Goal: Transaction & Acquisition: Purchase product/service

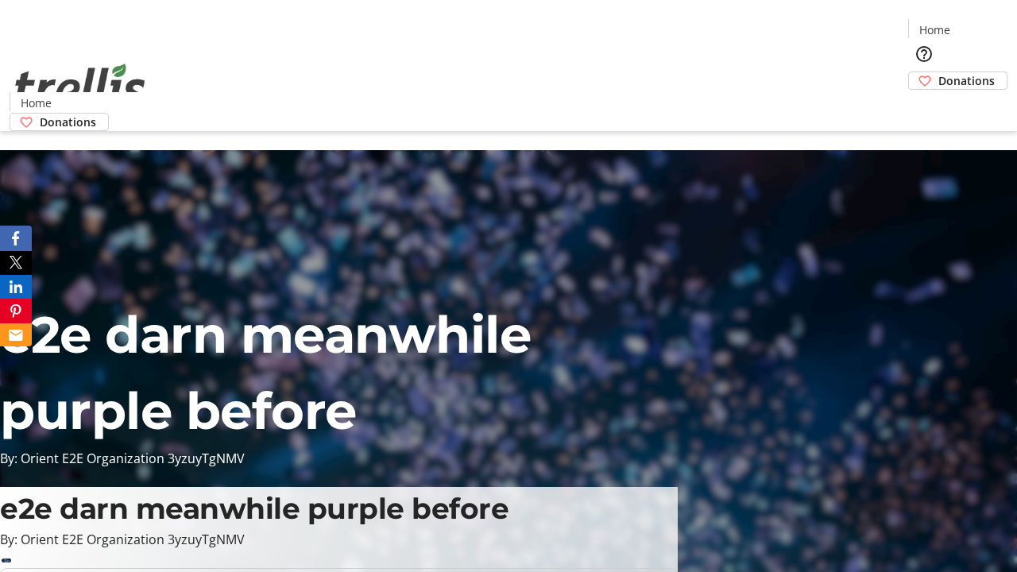
click at [939, 72] on span "Donations" at bounding box center [967, 80] width 56 height 17
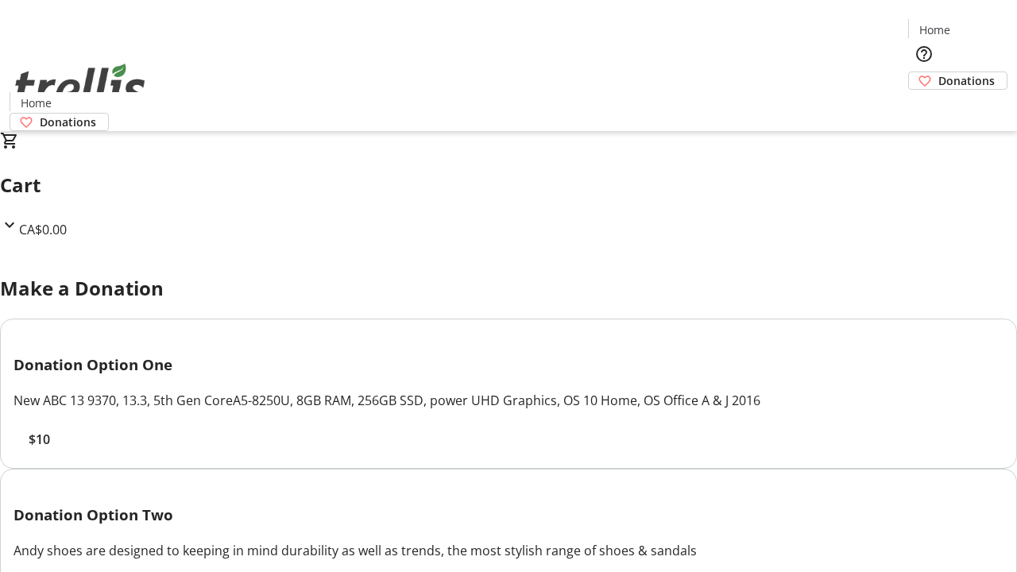
click at [50, 449] on span "$10" at bounding box center [39, 439] width 21 height 19
select select "CA"
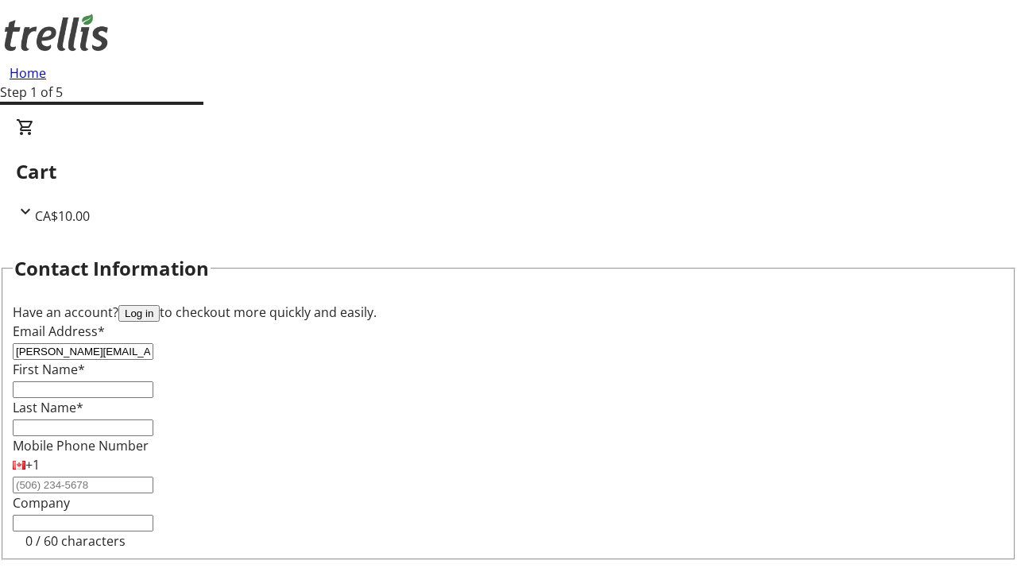
type input "[PERSON_NAME][EMAIL_ADDRESS][DOMAIN_NAME]"
type input "[PERSON_NAME]"
type input "[STREET_ADDRESS][PERSON_NAME]"
type input "Kelowna"
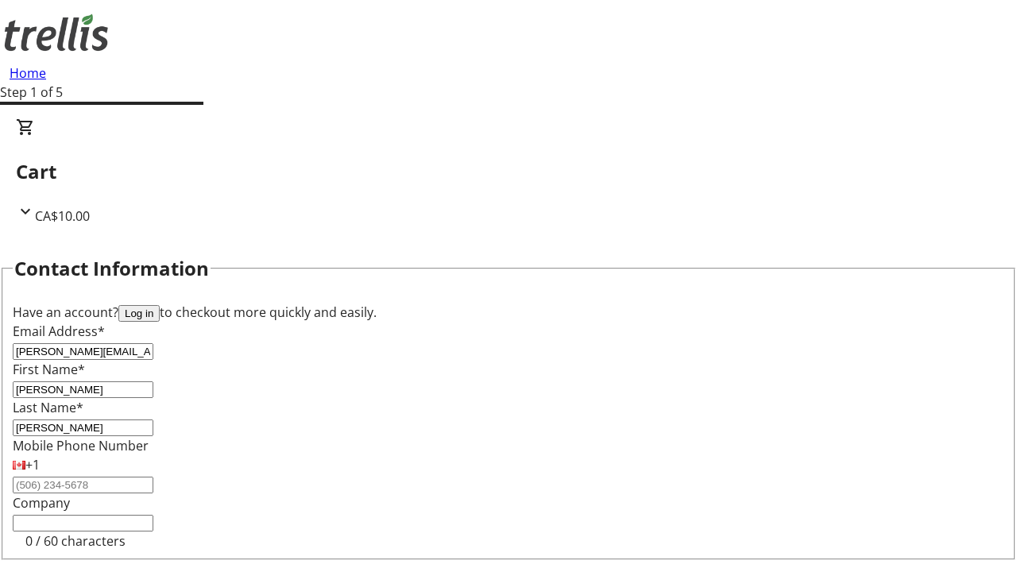
select select "BC"
type input "Kelowna"
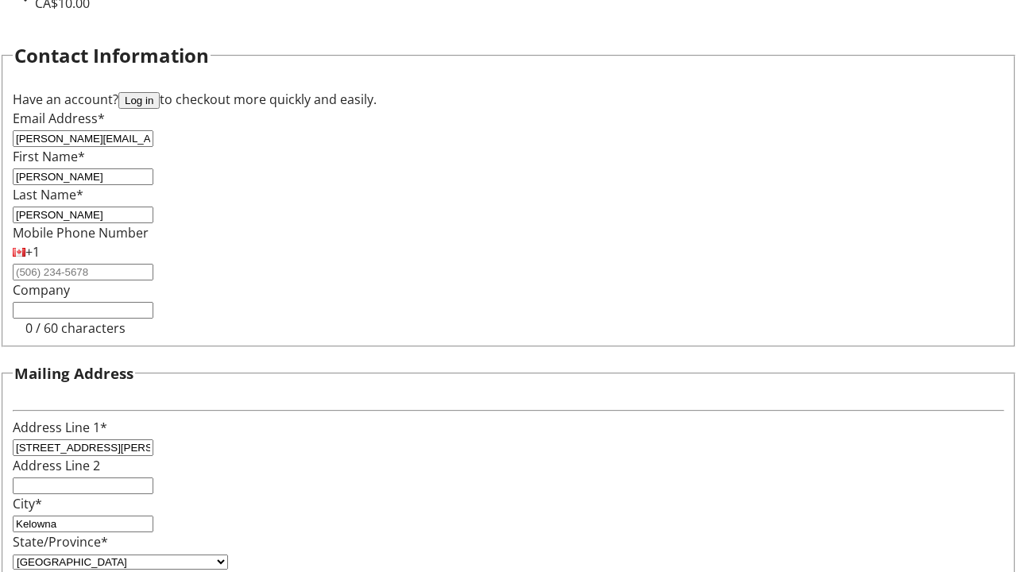
type input "V1Y 0C2"
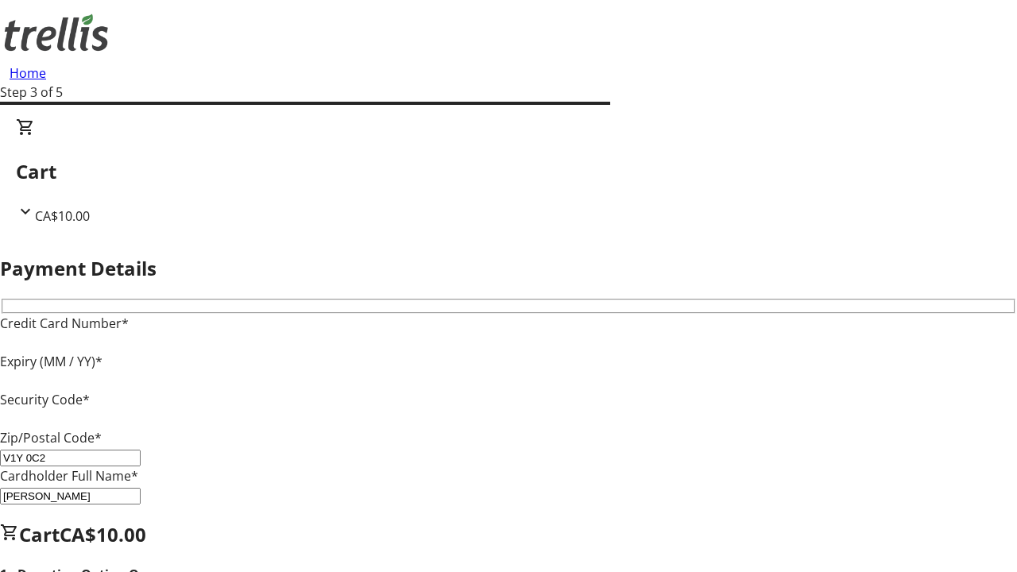
type input "V1Y 0C2"
